Goal: Information Seeking & Learning: Learn about a topic

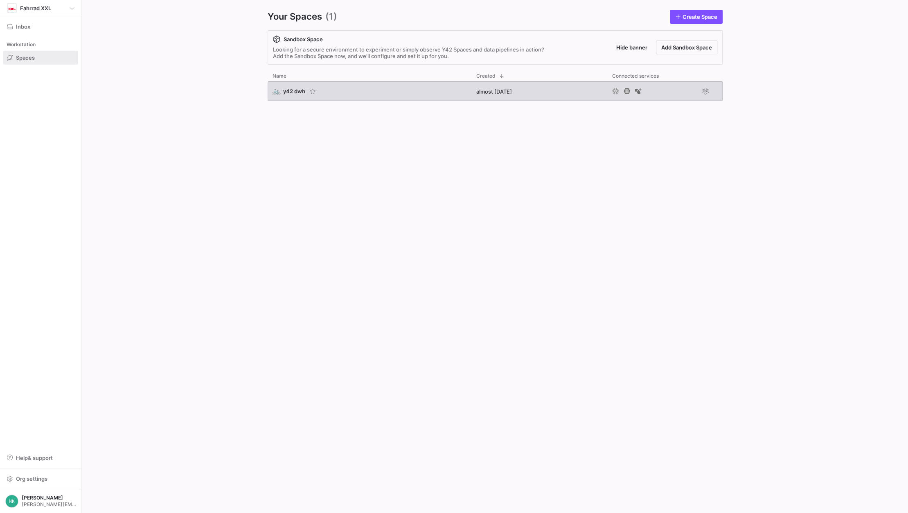
click at [288, 90] on span "y42 dwh" at bounding box center [294, 91] width 22 height 7
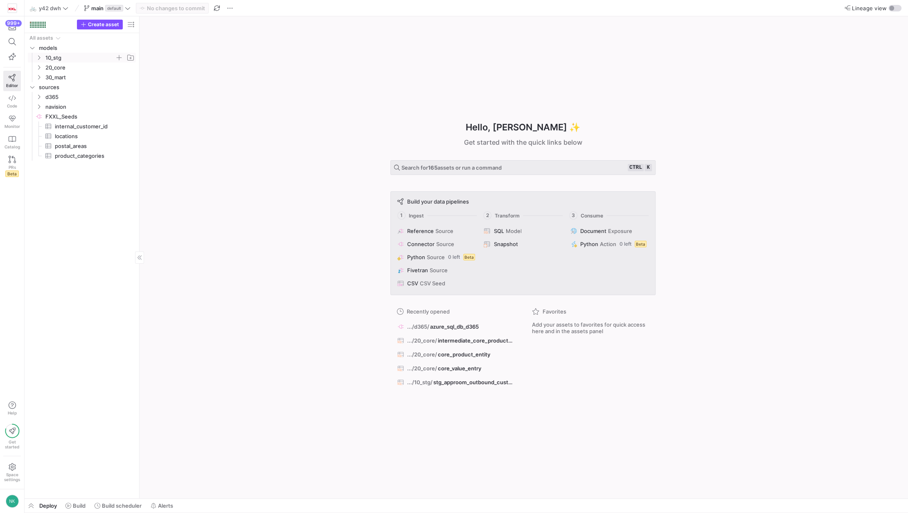
click at [38, 58] on icon "Press SPACE to select this row." at bounding box center [39, 57] width 6 height 5
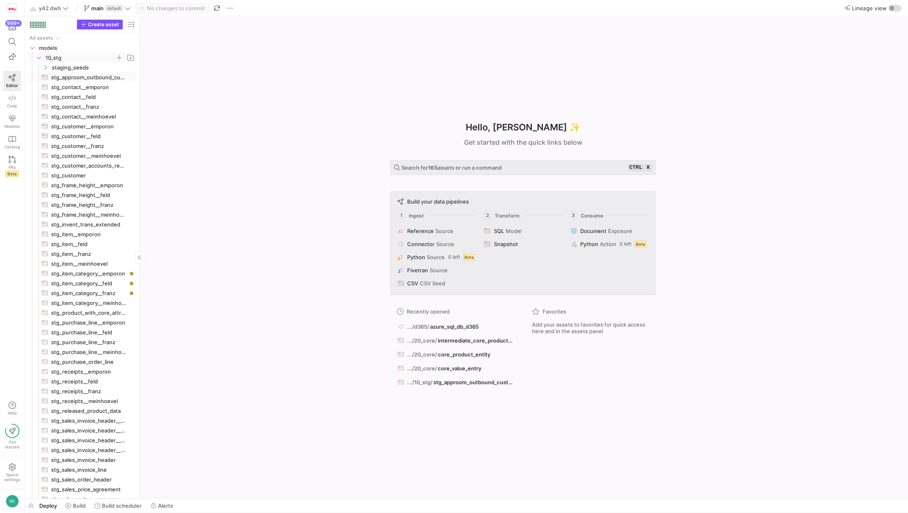
click at [71, 74] on span "stg_approom_outbound_customer​​​​​​​​​​" at bounding box center [88, 77] width 75 height 9
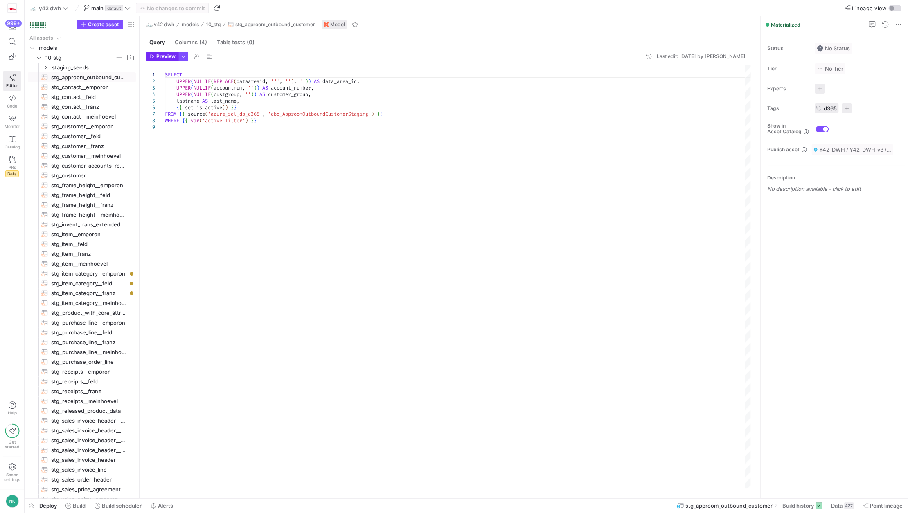
click at [155, 54] on span "Preview" at bounding box center [163, 57] width 26 height 6
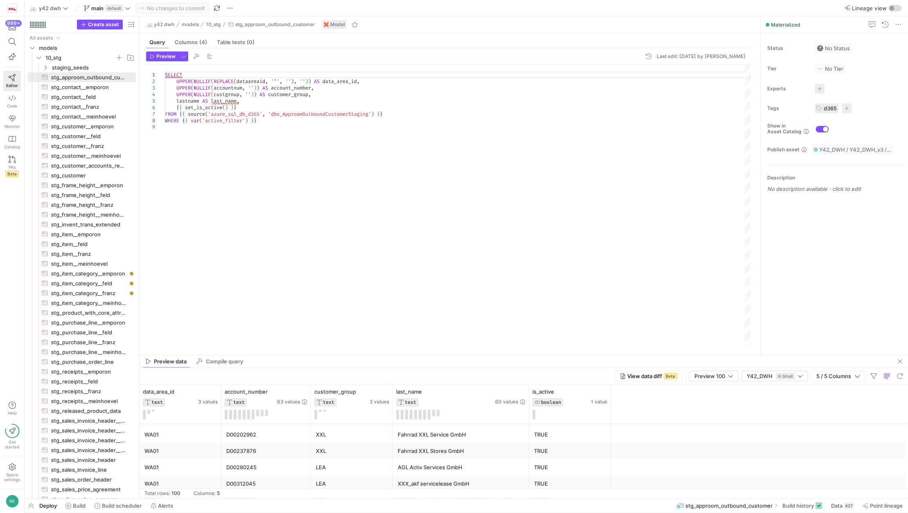
scroll to position [505, 0]
click at [295, 394] on icon at bounding box center [295, 392] width 3 height 6
click at [889, 7] on div "button" at bounding box center [891, 8] width 5 height 5
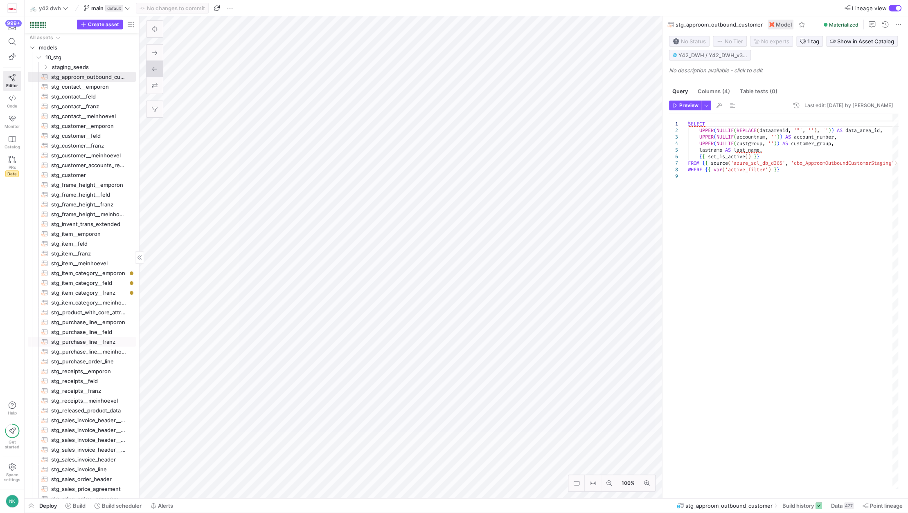
scroll to position [1, 0]
click at [11, 42] on icon at bounding box center [12, 41] width 7 height 7
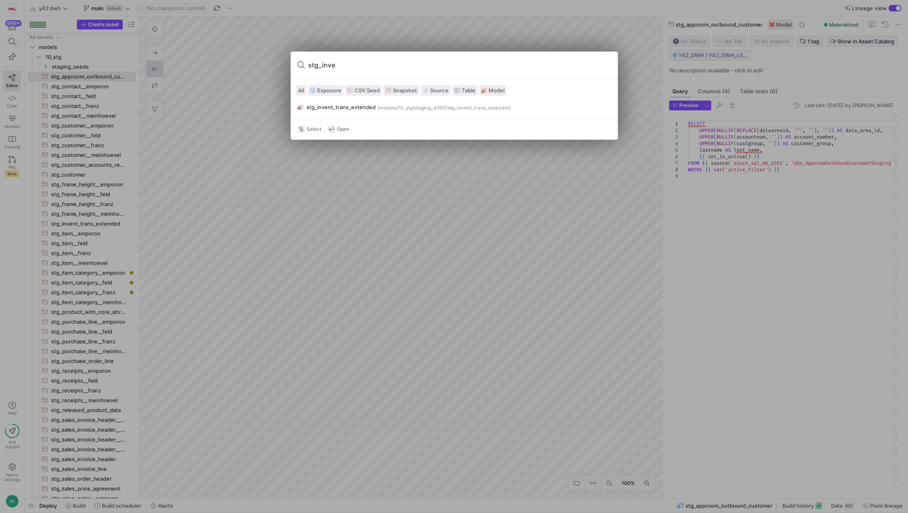
type input "stg_inven"
click at [328, 106] on div "stg_invent_trans_extended" at bounding box center [340, 107] width 69 height 7
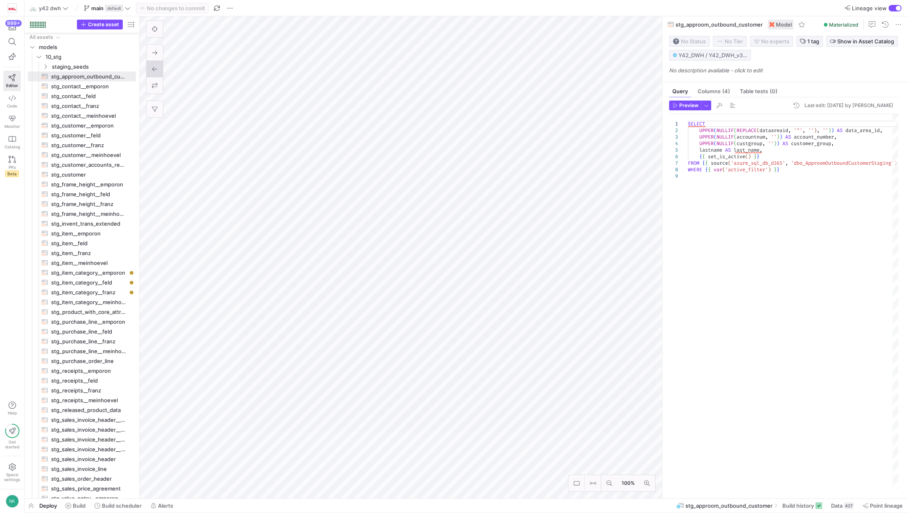
type textarea "SELECT UPPER(NULLIF(REPLACE(dataareaid, '"', ''), '')) AS data_area_id, NULLIF(…"
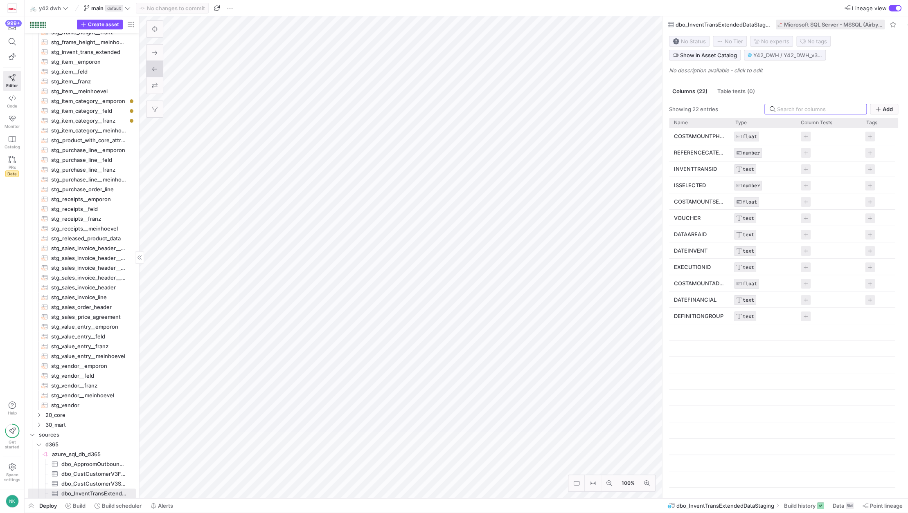
scroll to position [173, 0]
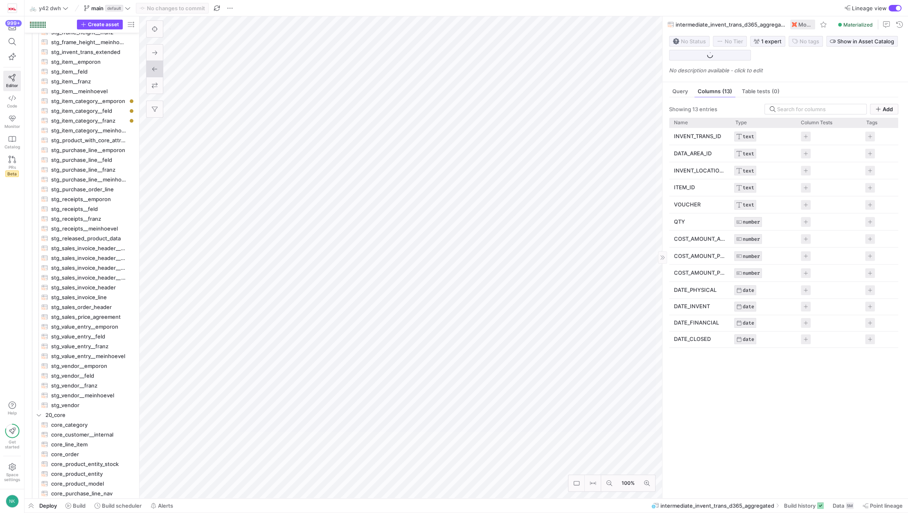
scroll to position [271, 0]
